Goal: Information Seeking & Learning: Learn about a topic

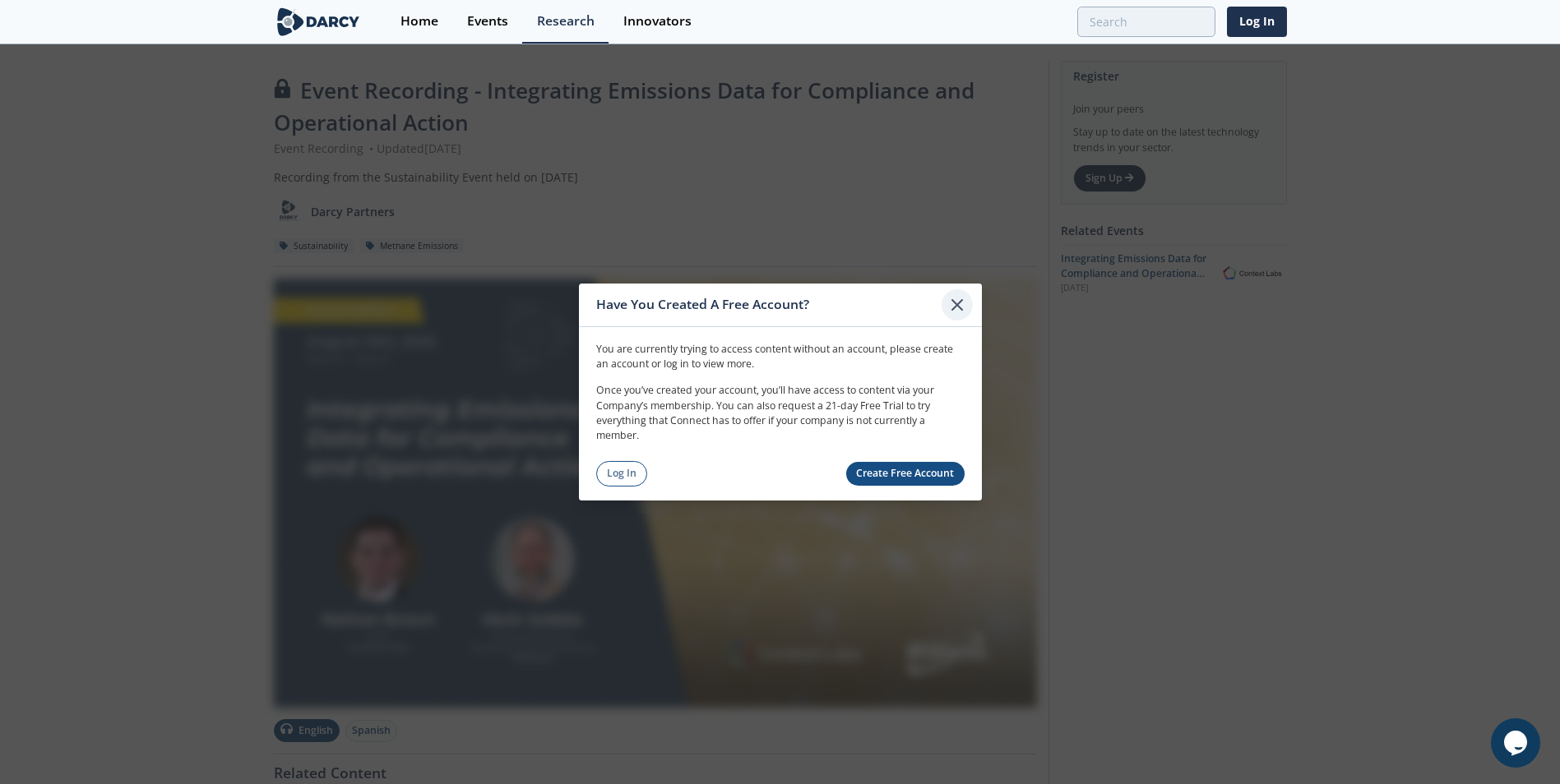
click at [954, 299] on icon at bounding box center [957, 305] width 20 height 20
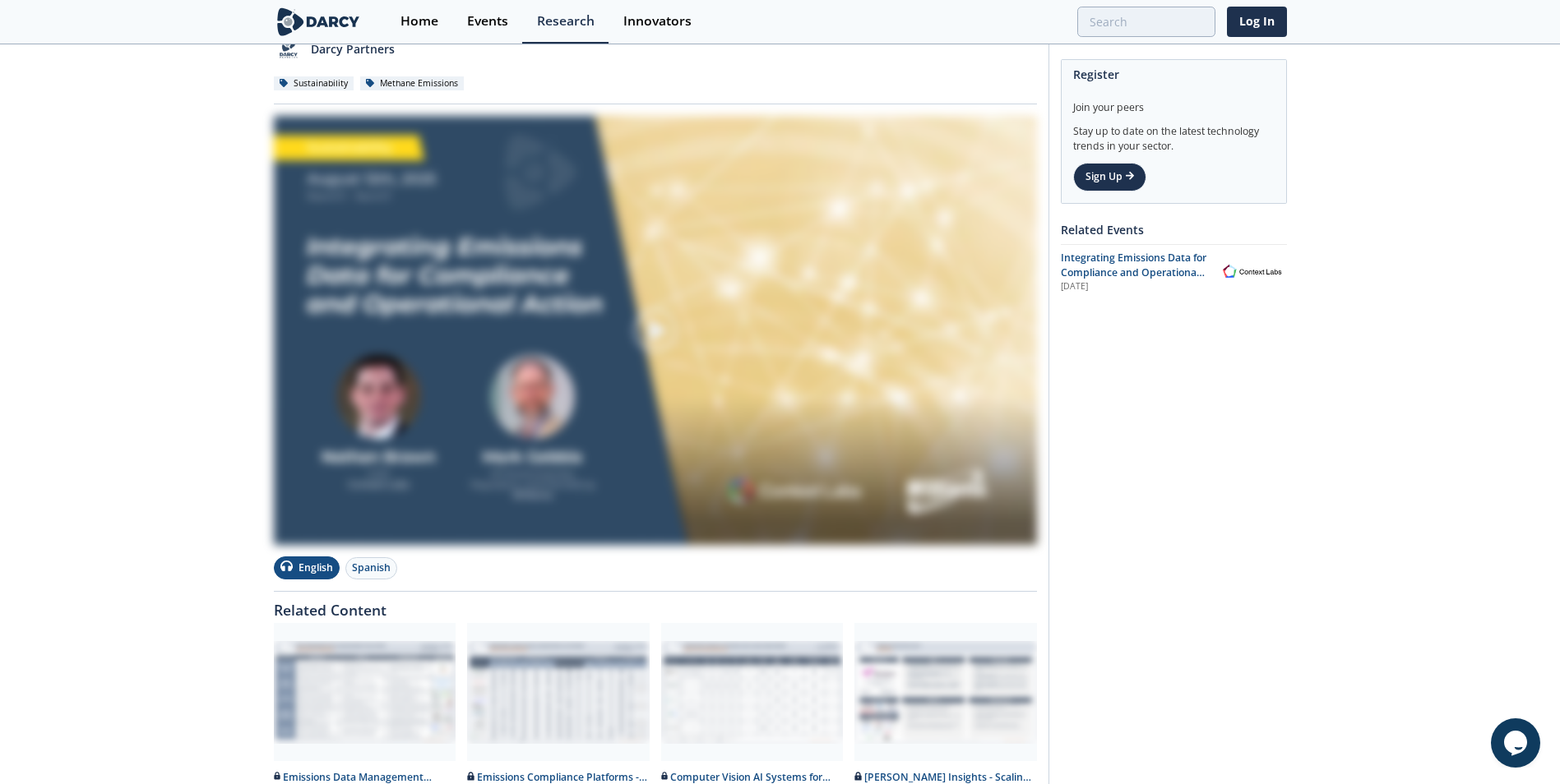
scroll to position [165, 0]
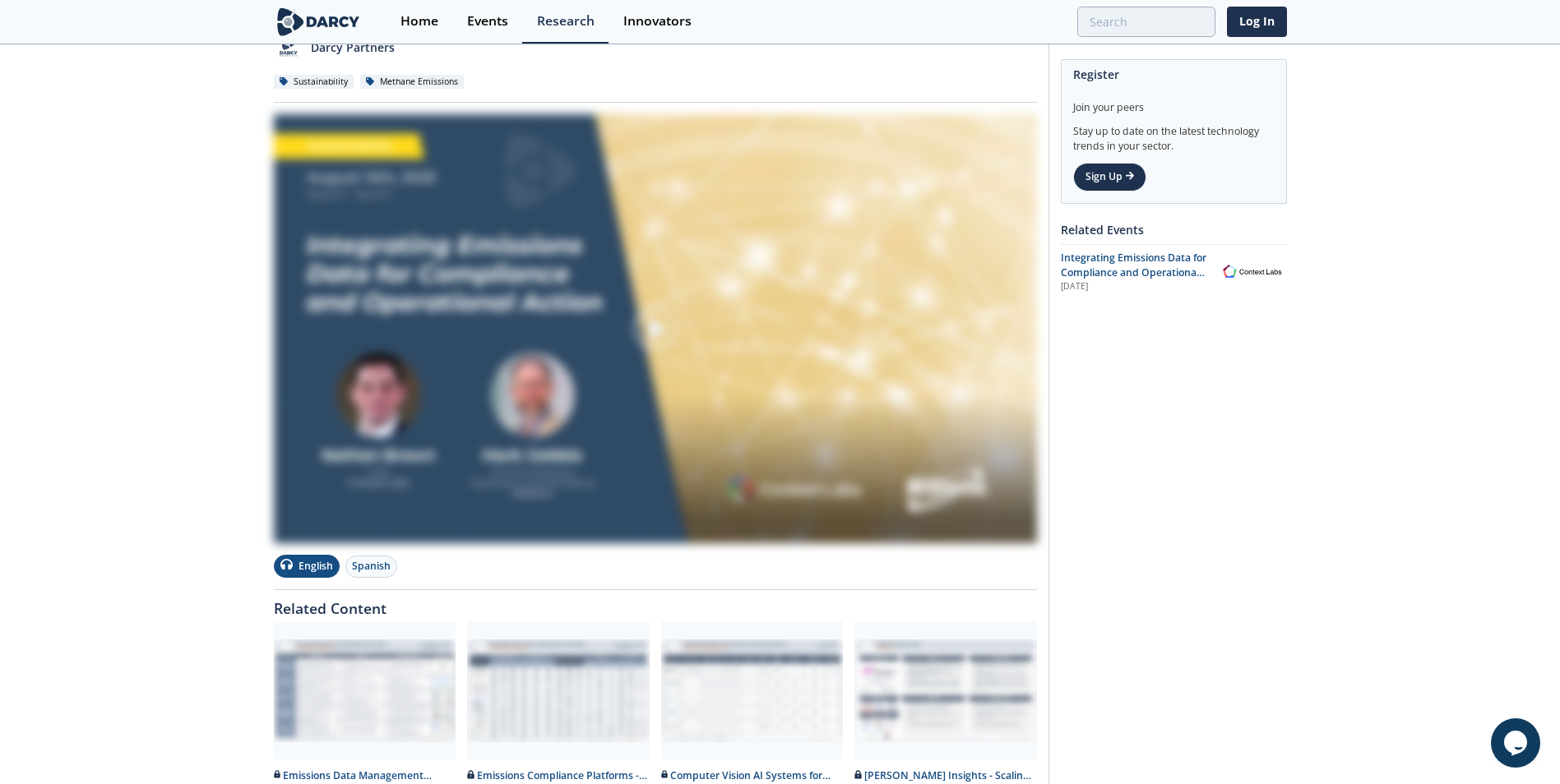
click at [388, 482] on img at bounding box center [656, 329] width 763 height 429
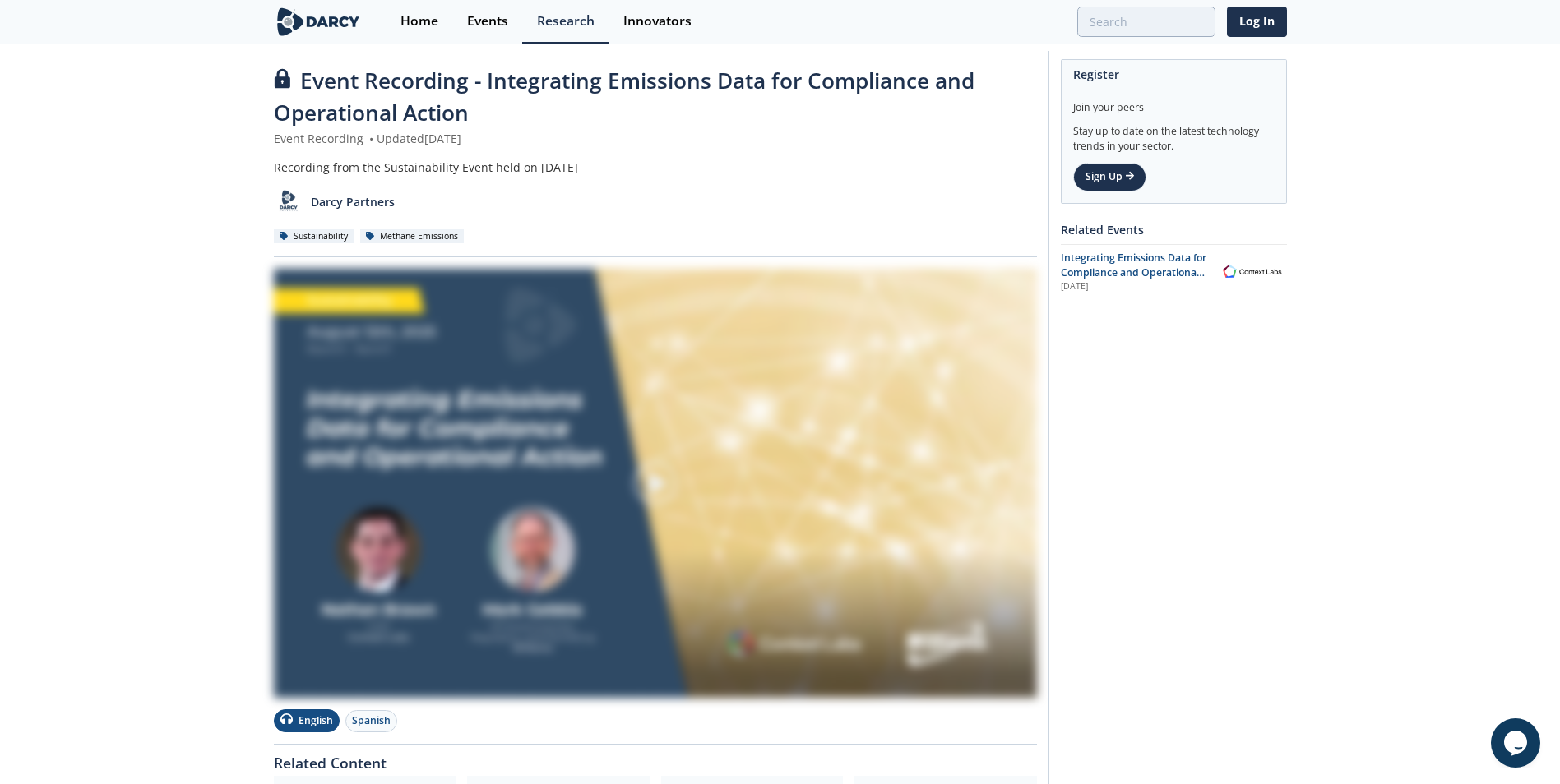
scroll to position [0, 0]
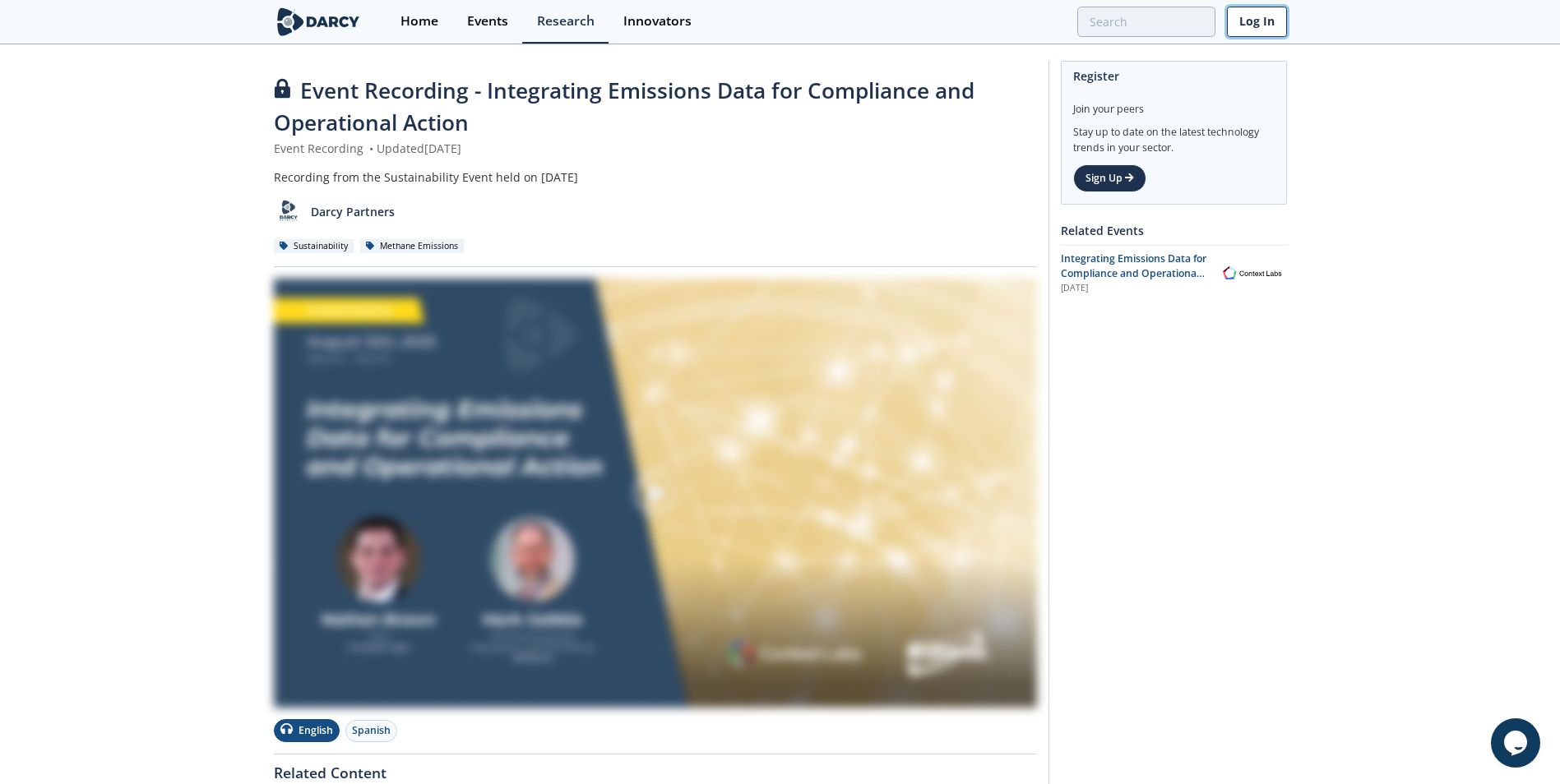
click at [1268, 21] on link "Log In" at bounding box center [1258, 21] width 60 height 30
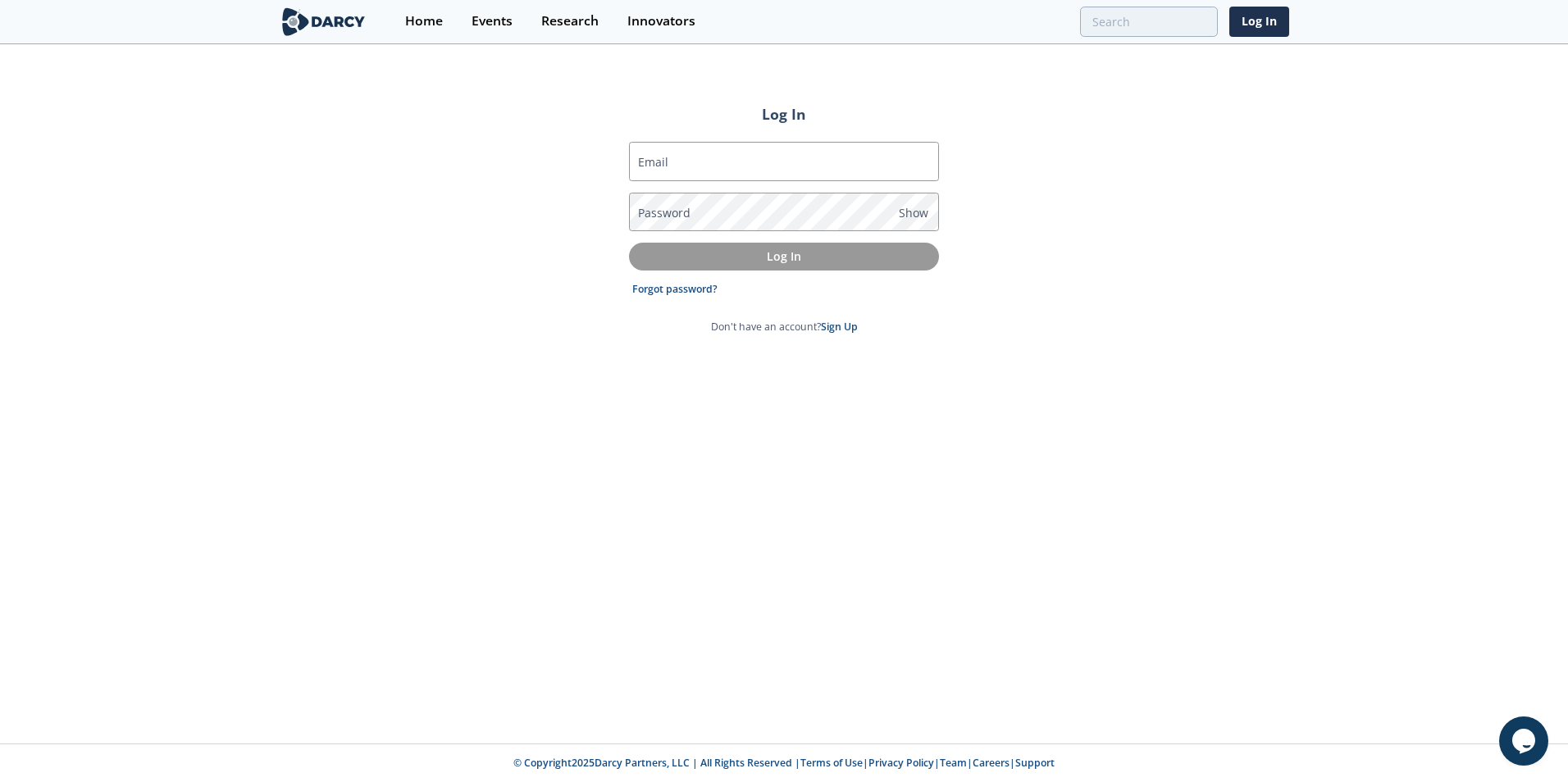
type input "[PERSON_NAME][EMAIL_ADDRESS][PERSON_NAME][PERSON_NAME][DOMAIN_NAME]"
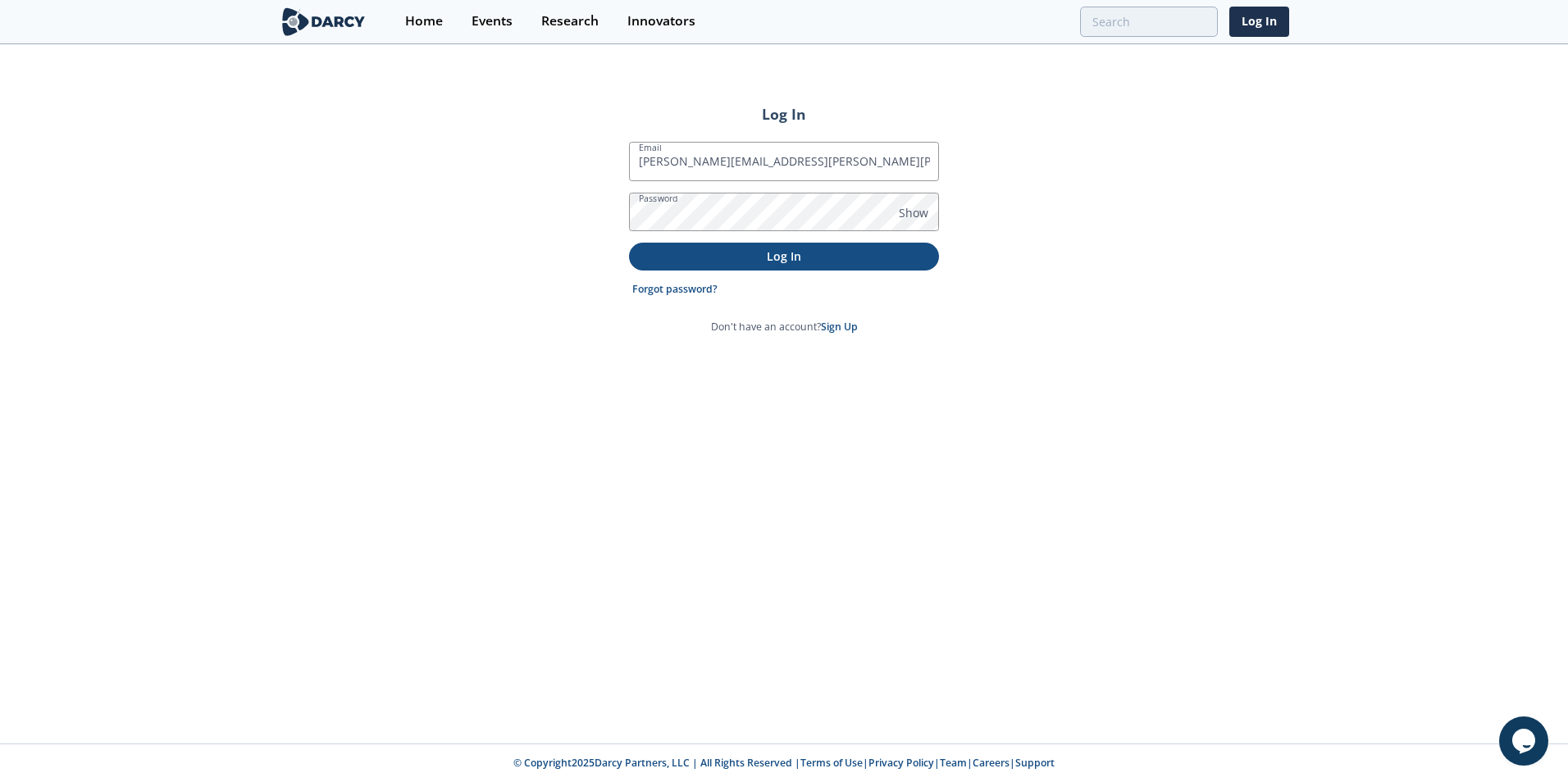
click at [831, 259] on p "Log In" at bounding box center [783, 257] width 287 height 18
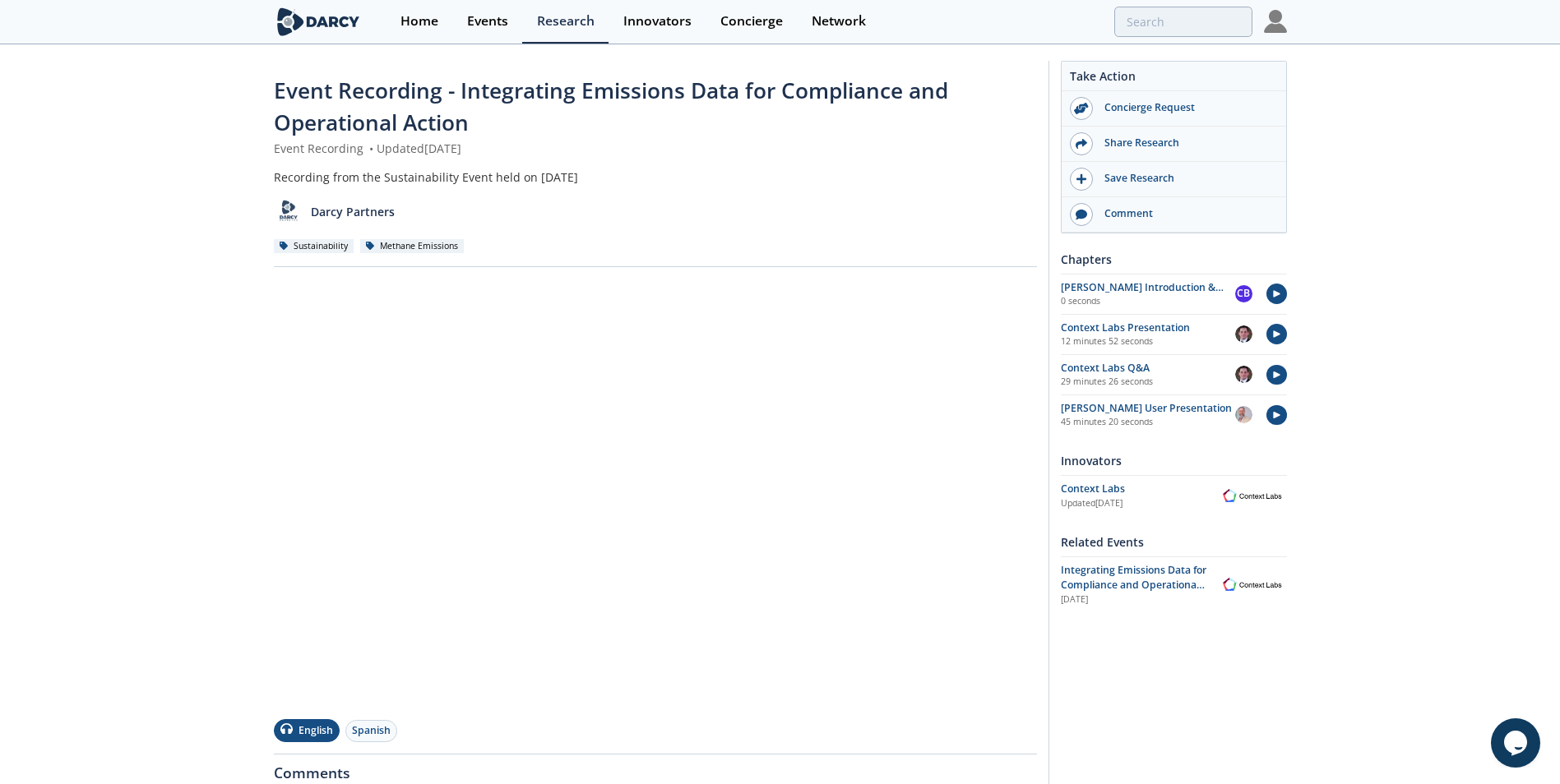
click at [1389, 476] on div "Event Recording - Integrating Emissions Data for Compliance and Operational Act…" at bounding box center [780, 577] width 1560 height 1064
click at [408, 23] on div "Home" at bounding box center [419, 20] width 38 height 13
